Goal: Navigation & Orientation: Understand site structure

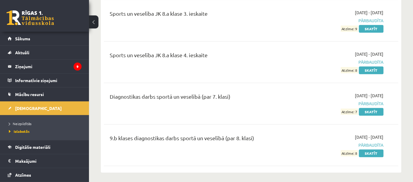
scroll to position [4402, 0]
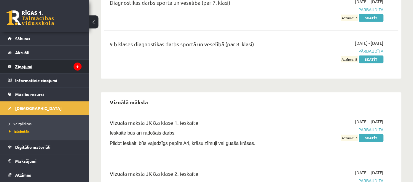
click at [66, 66] on legend "Ziņojumi 9" at bounding box center [48, 67] width 66 height 14
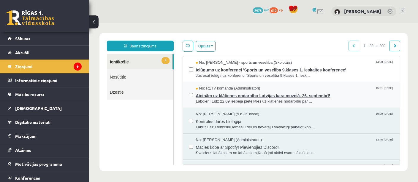
click at [280, 96] on span "Aicinām uz klātienes nodarbību Latvijas kara muzejā, 26. septembrī!" at bounding box center [295, 94] width 198 height 7
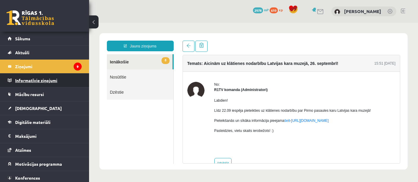
click at [45, 82] on legend "Informatīvie ziņojumi 0" at bounding box center [48, 81] width 66 height 14
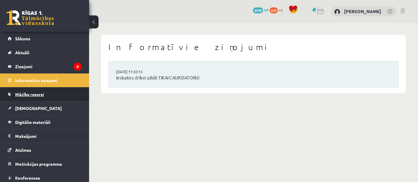
click at [43, 96] on span "Mācību resursi" at bounding box center [29, 94] width 29 height 5
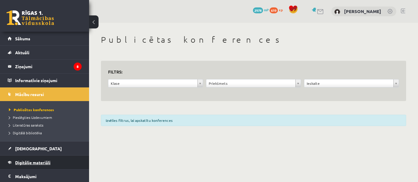
click at [44, 163] on span "Digitālie materiāli" at bounding box center [32, 162] width 35 height 5
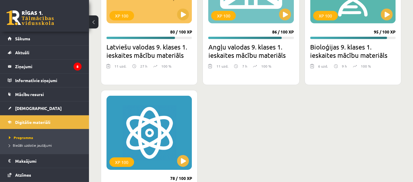
scroll to position [813, 0]
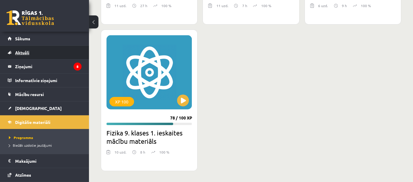
click at [42, 52] on link "Aktuāli" at bounding box center [45, 53] width 74 height 14
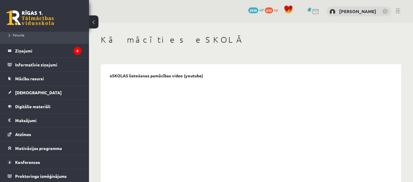
click at [24, 17] on link at bounding box center [30, 17] width 47 height 15
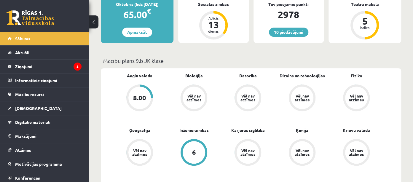
scroll to position [94, 0]
